Goal: Task Accomplishment & Management: Complete application form

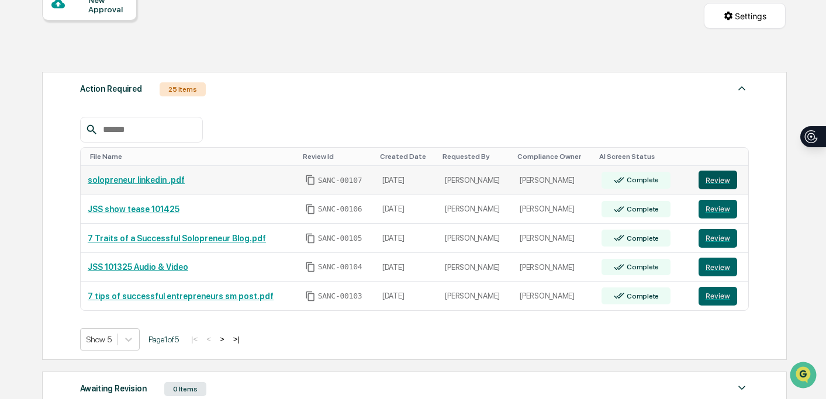
click at [716, 184] on button "Review" at bounding box center [718, 180] width 39 height 19
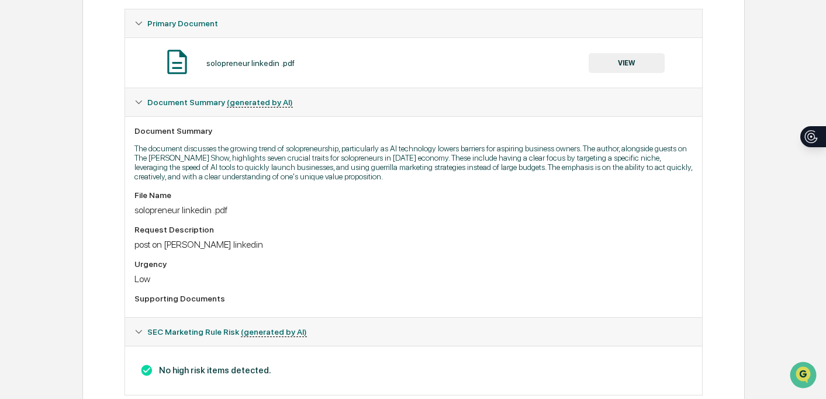
scroll to position [157, 0]
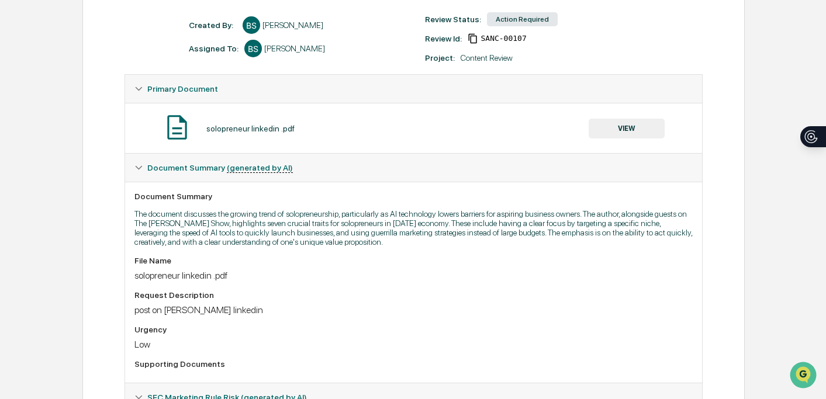
click at [642, 136] on button "VIEW" at bounding box center [627, 129] width 76 height 20
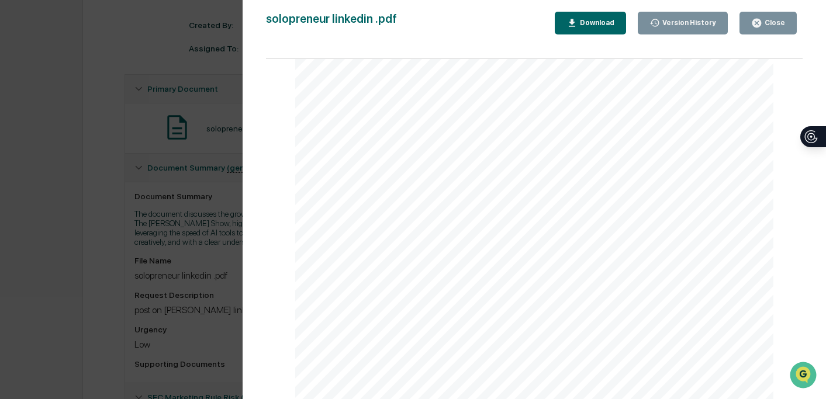
scroll to position [0, 0]
click at [199, 112] on div "Version History 10/14/2025, 05:45 PM Bailey Sanchez solopreneur linkedin .pdf C…" at bounding box center [413, 199] width 826 height 399
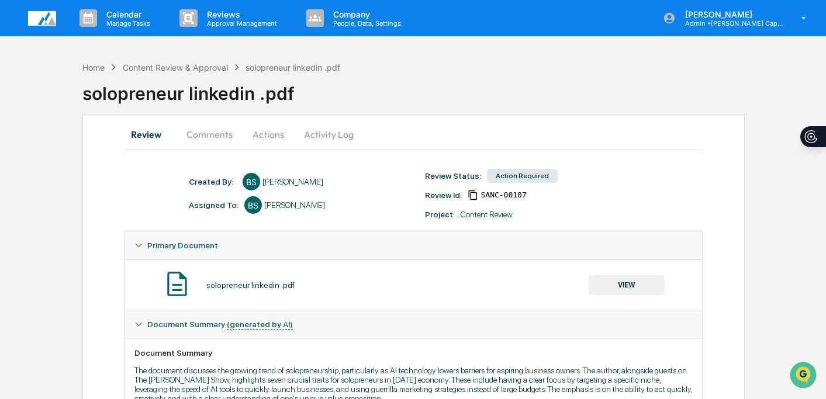
click at [226, 134] on button "Comments" at bounding box center [209, 134] width 65 height 28
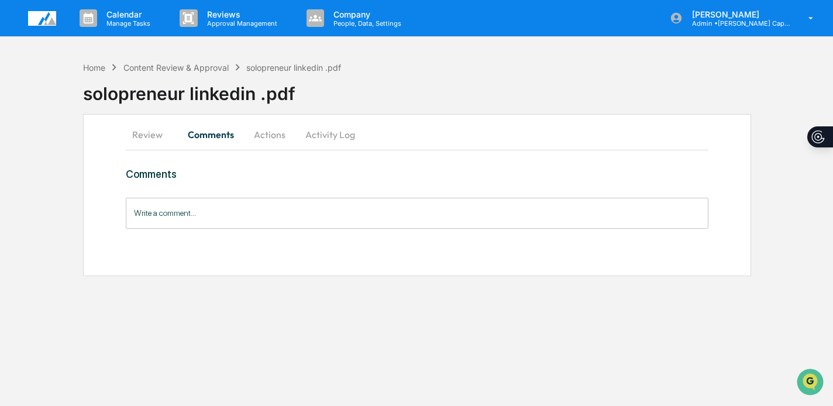
click at [227, 210] on input "Write a comment..." at bounding box center [417, 213] width 583 height 31
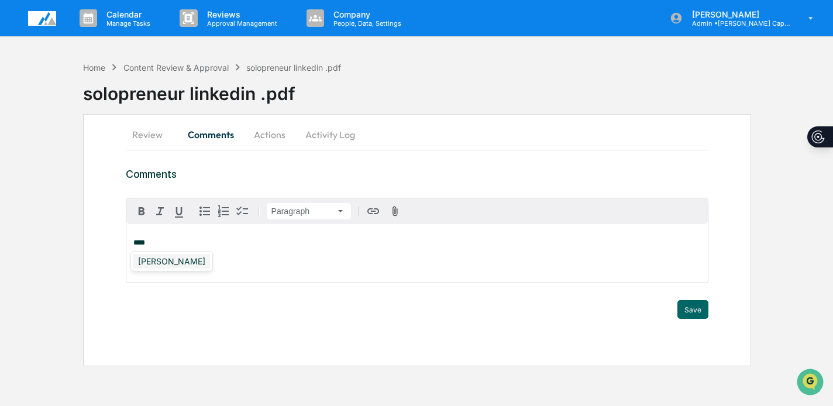
click at [166, 264] on div "[PERSON_NAME]" at bounding box center [171, 261] width 77 height 15
click at [698, 304] on button "Save" at bounding box center [692, 309] width 31 height 19
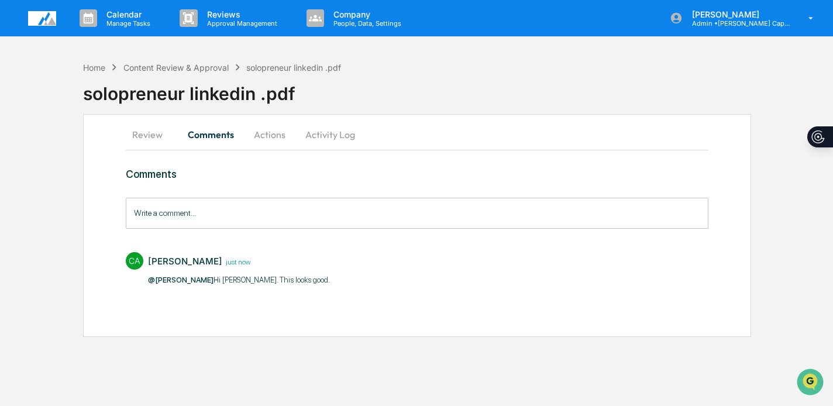
click at [267, 134] on button "Actions" at bounding box center [269, 134] width 53 height 28
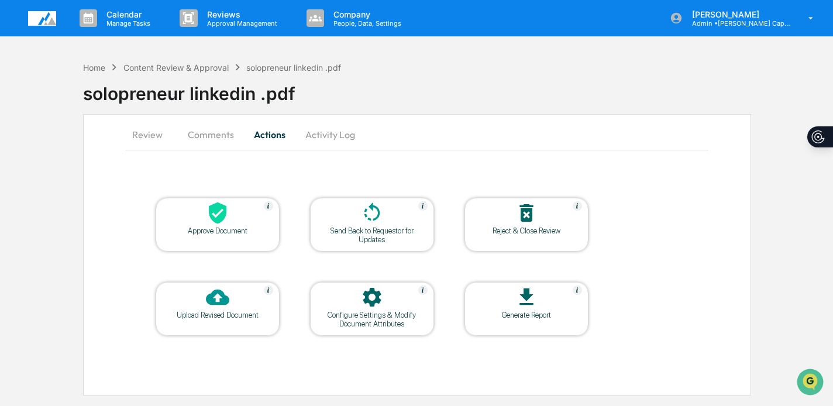
click at [230, 216] on div at bounding box center [217, 213] width 117 height 25
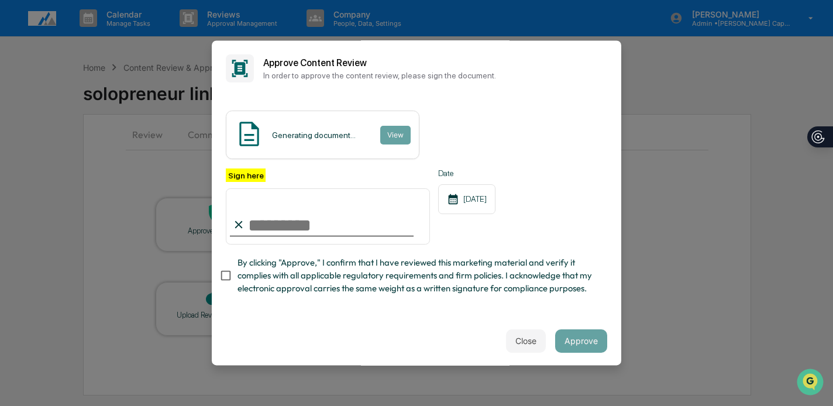
type input "**********"
click at [325, 262] on span "By clicking "Approve," I confirm that I have reviewed this marketing material a…" at bounding box center [417, 275] width 360 height 39
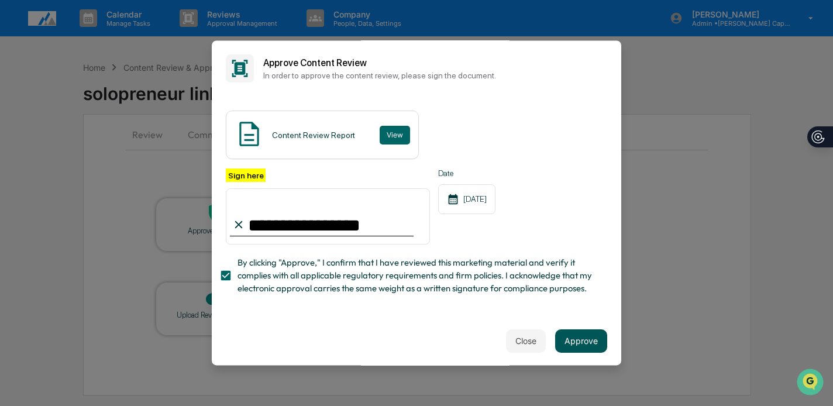
click at [580, 343] on button "Approve" at bounding box center [581, 340] width 52 height 23
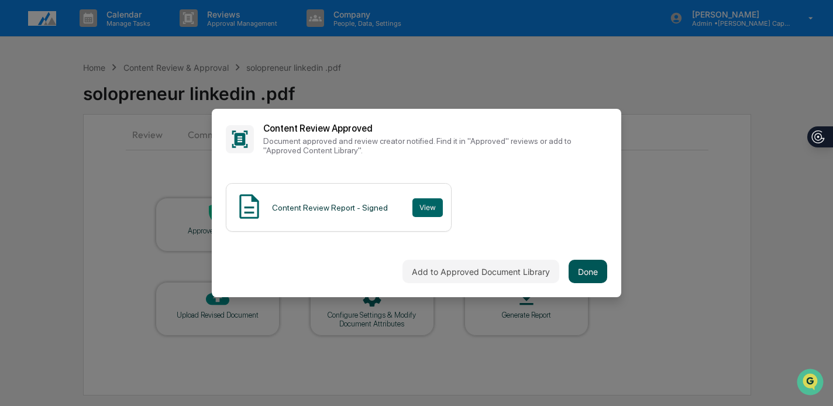
click at [591, 267] on button "Done" at bounding box center [587, 271] width 39 height 23
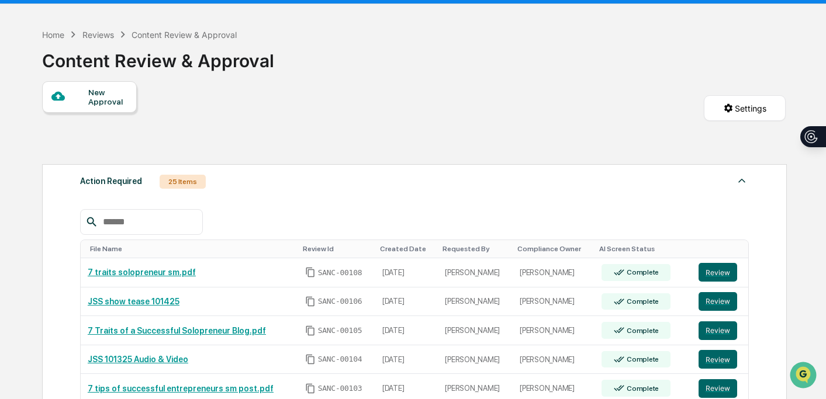
scroll to position [53, 0]
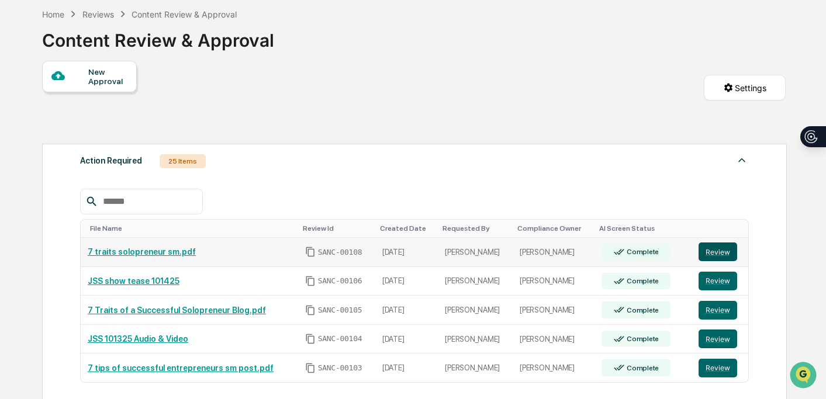
click at [722, 252] on button "Review" at bounding box center [718, 252] width 39 height 19
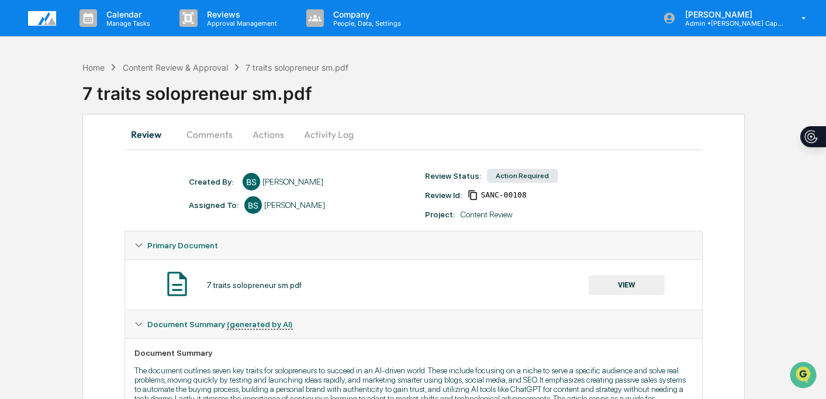
click at [631, 290] on button "VIEW" at bounding box center [627, 285] width 76 height 20
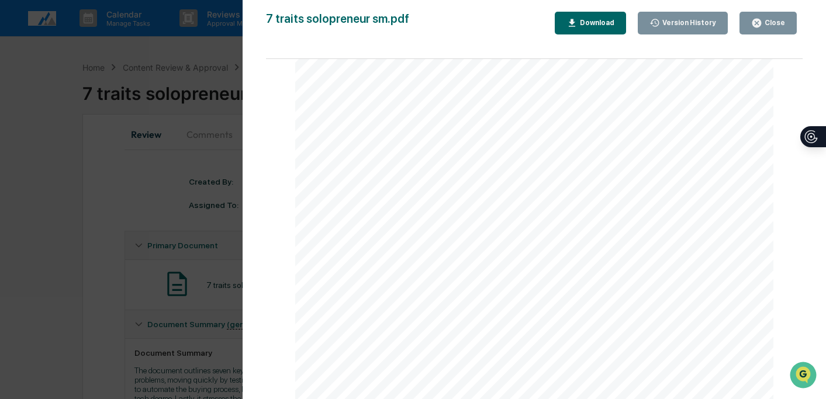
scroll to position [136, 0]
click at [222, 237] on div "Version History [DATE] 06:52 PM [PERSON_NAME] 7 traits solopreneur sm.pdf Close…" at bounding box center [413, 199] width 826 height 399
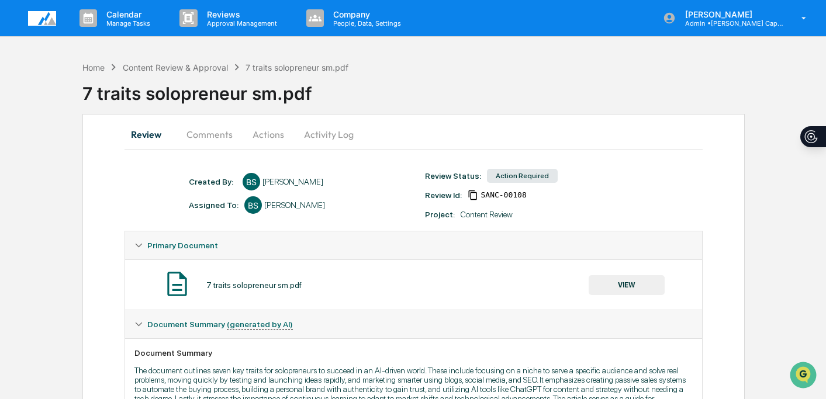
click at [215, 225] on div "Version History [DATE] 06:52 PM [PERSON_NAME] 7 traits solopreneur sm.pdf Close…" at bounding box center [413, 199] width 826 height 399
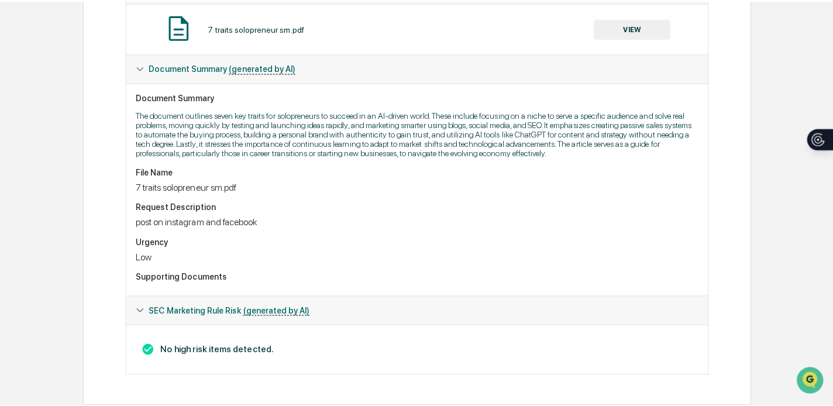
scroll to position [0, 0]
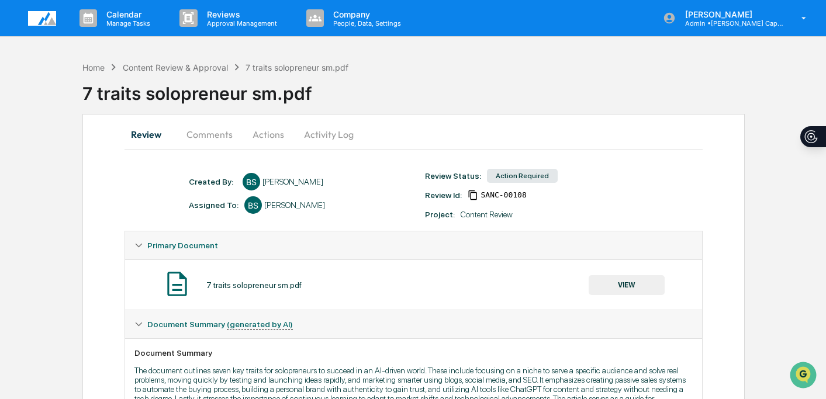
click at [209, 129] on button "Comments" at bounding box center [209, 134] width 65 height 28
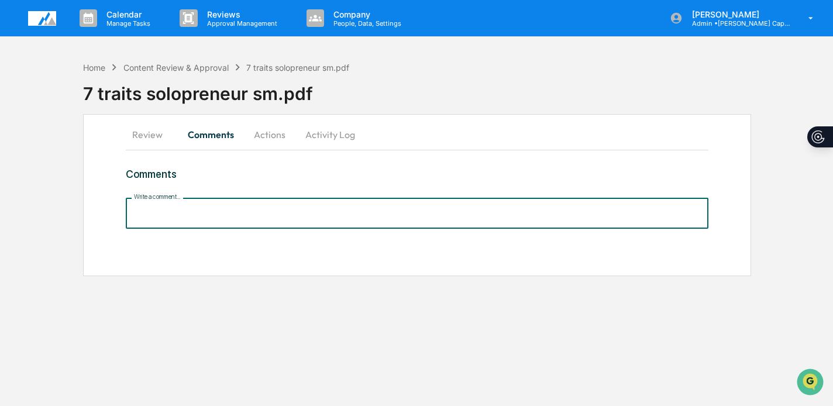
click at [222, 205] on input "Write a comment..." at bounding box center [417, 213] width 583 height 31
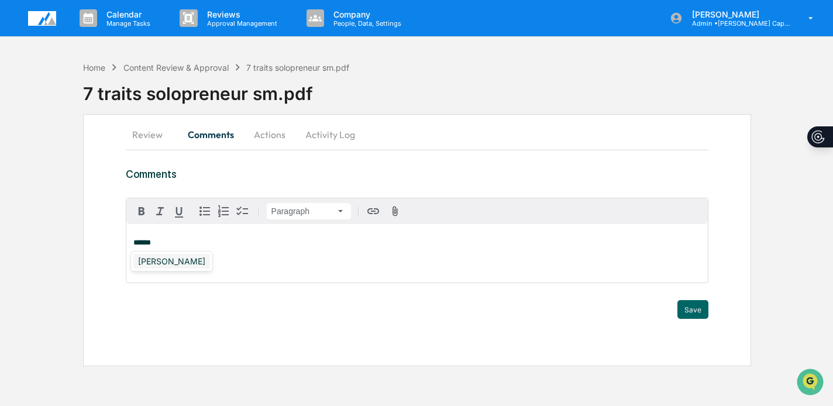
click at [172, 264] on div "[PERSON_NAME]" at bounding box center [171, 261] width 77 height 15
click at [696, 307] on button "Save" at bounding box center [692, 309] width 31 height 19
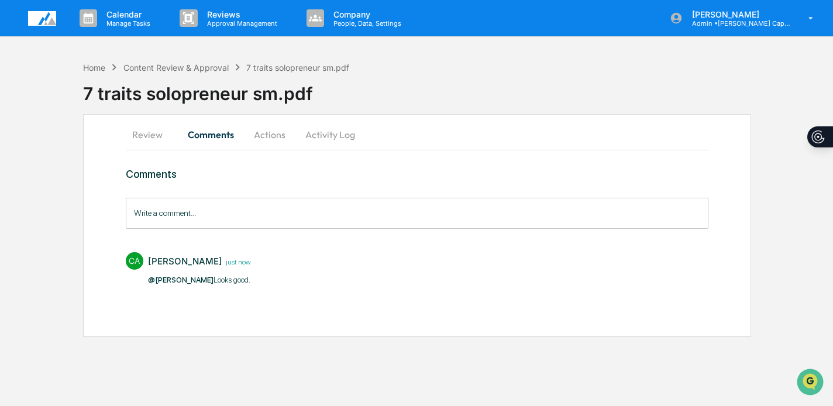
click at [273, 132] on button "Actions" at bounding box center [269, 134] width 53 height 28
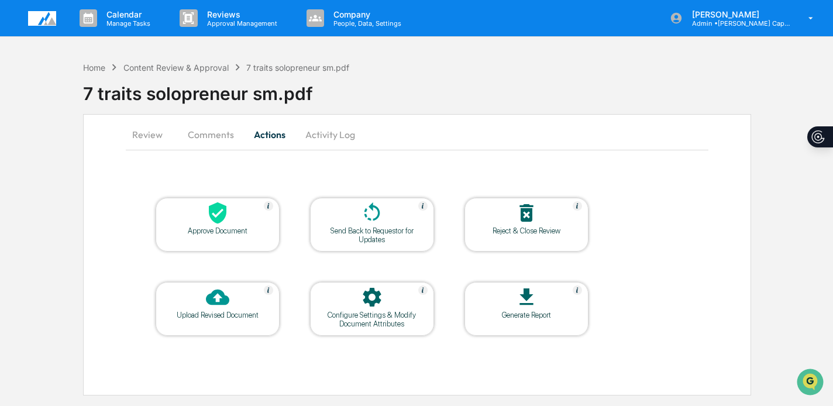
click at [232, 234] on div "Approve Document" at bounding box center [217, 230] width 105 height 9
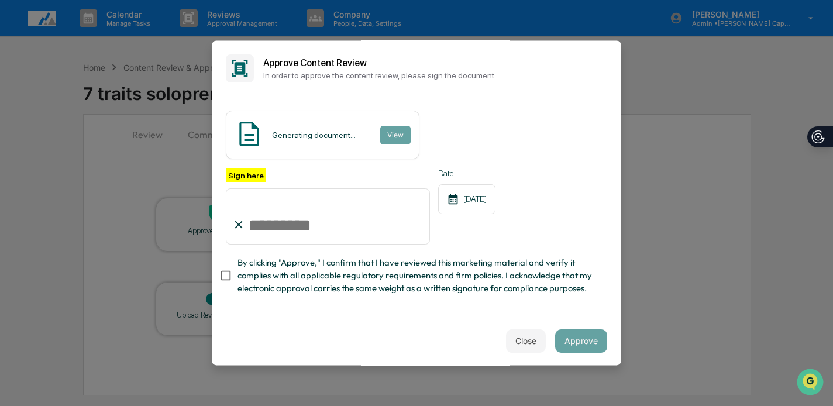
type input "**********"
click at [402, 279] on span "By clicking "Approve," I confirm that I have reviewed this marketing material a…" at bounding box center [417, 275] width 360 height 39
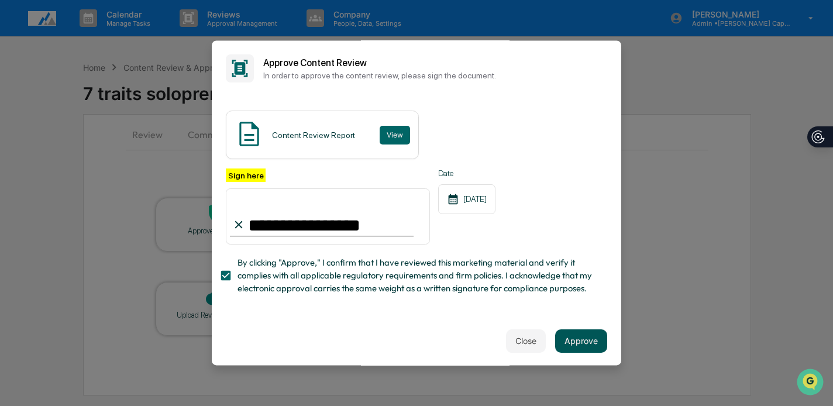
scroll to position [20, 0]
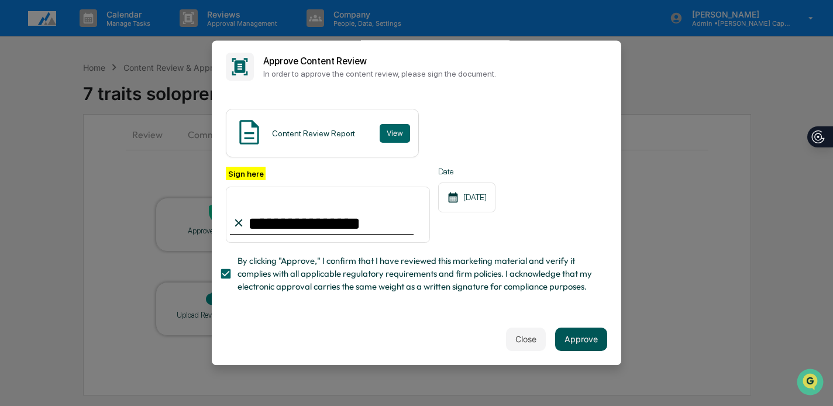
click at [581, 333] on button "Approve" at bounding box center [581, 338] width 52 height 23
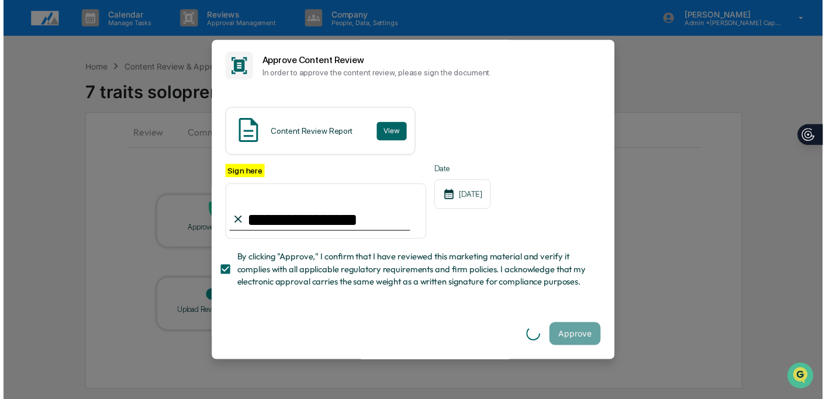
scroll to position [0, 0]
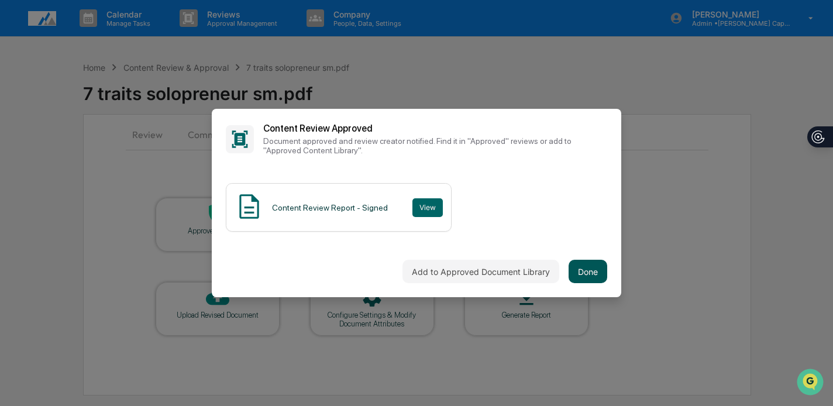
click at [581, 274] on button "Done" at bounding box center [587, 271] width 39 height 23
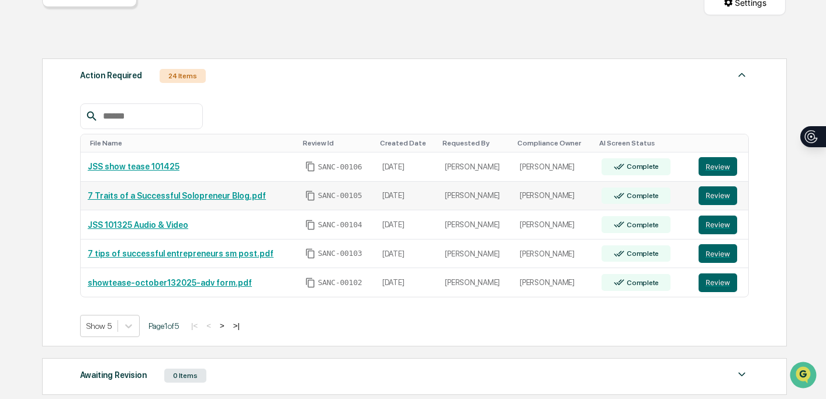
scroll to position [140, 0]
